Goal: Task Accomplishment & Management: Complete application form

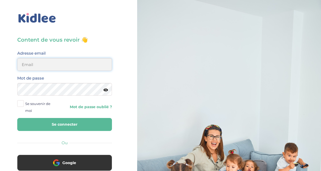
type input "adjoba.hoimian@gmail.com"
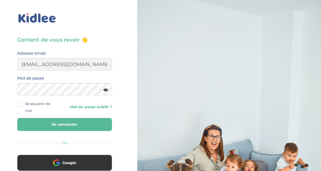
click at [77, 122] on button "Se connecter" at bounding box center [64, 124] width 95 height 13
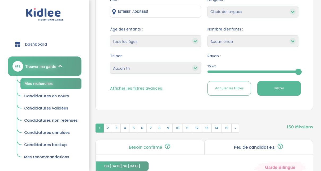
scroll to position [96, 0]
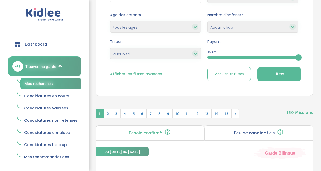
click at [233, 58] on div at bounding box center [253, 57] width 91 height 2
click at [266, 70] on button "Filtrer" at bounding box center [279, 74] width 44 height 15
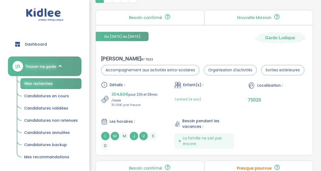
scroll to position [215, 0]
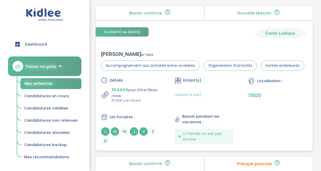
click at [117, 54] on div "CLARISSE M . N° 7023" at bounding box center [202, 54] width 203 height 6
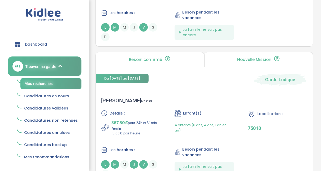
scroll to position [782, 0]
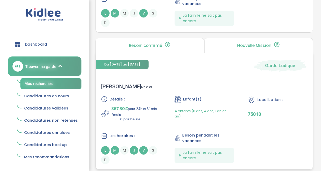
click at [116, 83] on div "Clotilde R . N° 7179" at bounding box center [126, 86] width 51 height 6
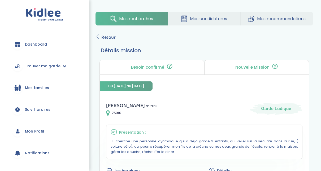
click at [222, 116] on div "[PERSON_NAME] N° 7179 75010 Garde Ludique" at bounding box center [204, 108] width 196 height 15
click at [98, 38] on icon at bounding box center [98, 36] width 5 height 5
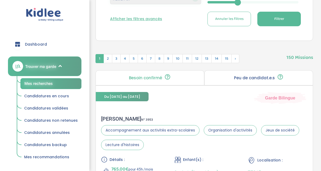
scroll to position [1, 0]
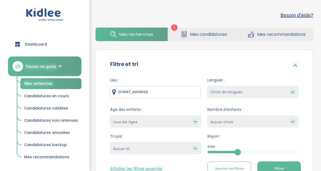
click at [202, 36] on span "Mes candidatures" at bounding box center [208, 34] width 37 height 7
